Goal: Task Accomplishment & Management: Manage account settings

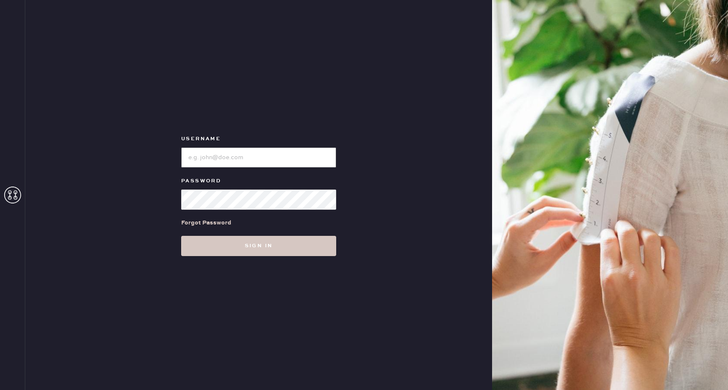
click at [258, 160] on input "loginName" at bounding box center [258, 157] width 155 height 20
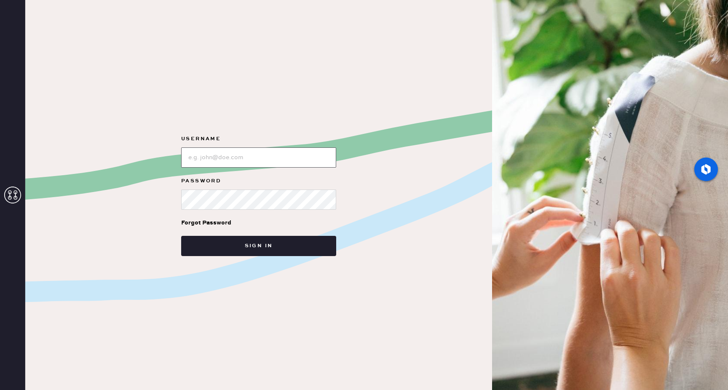
click at [229, 159] on input "loginName" at bounding box center [258, 157] width 155 height 20
type input "[EMAIL_ADDRESS][DOMAIN_NAME]"
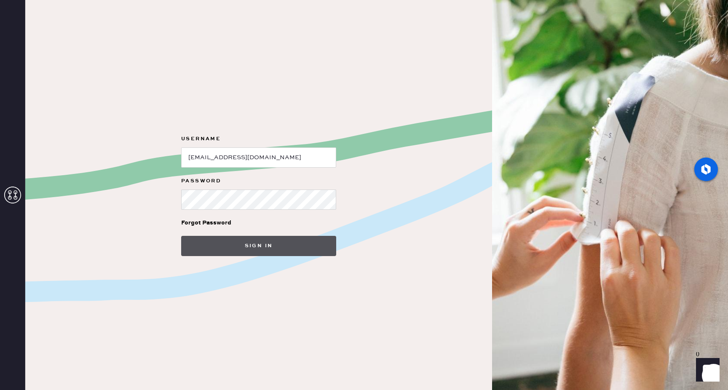
click at [294, 246] on button "Sign in" at bounding box center [258, 246] width 155 height 20
